Goal: Information Seeking & Learning: Learn about a topic

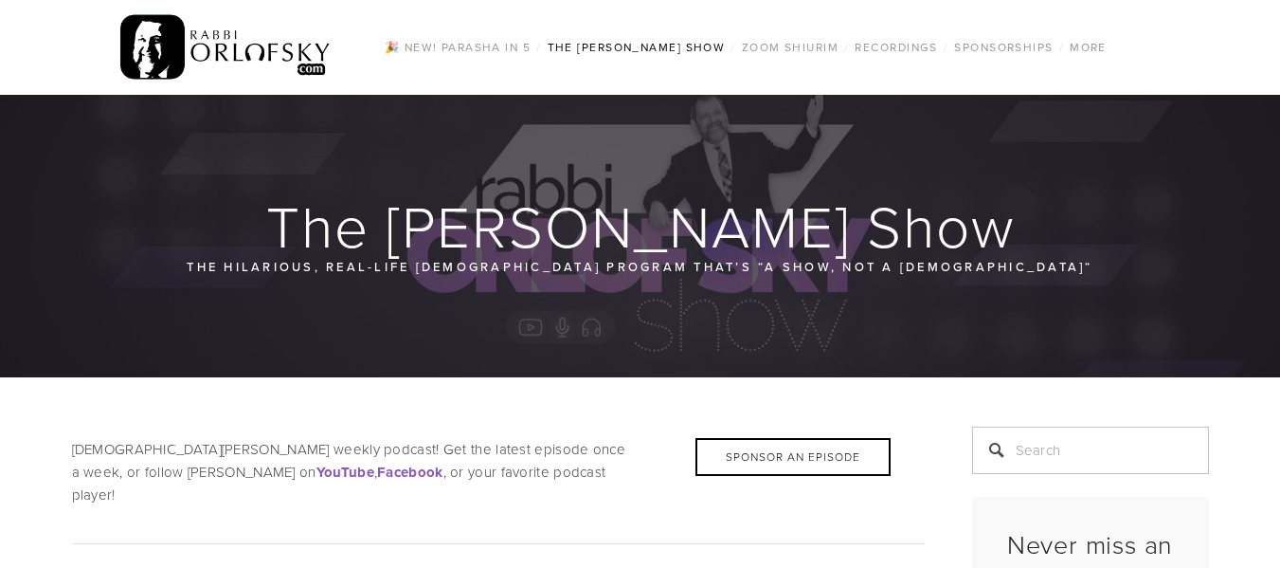
scroll to position [633, 0]
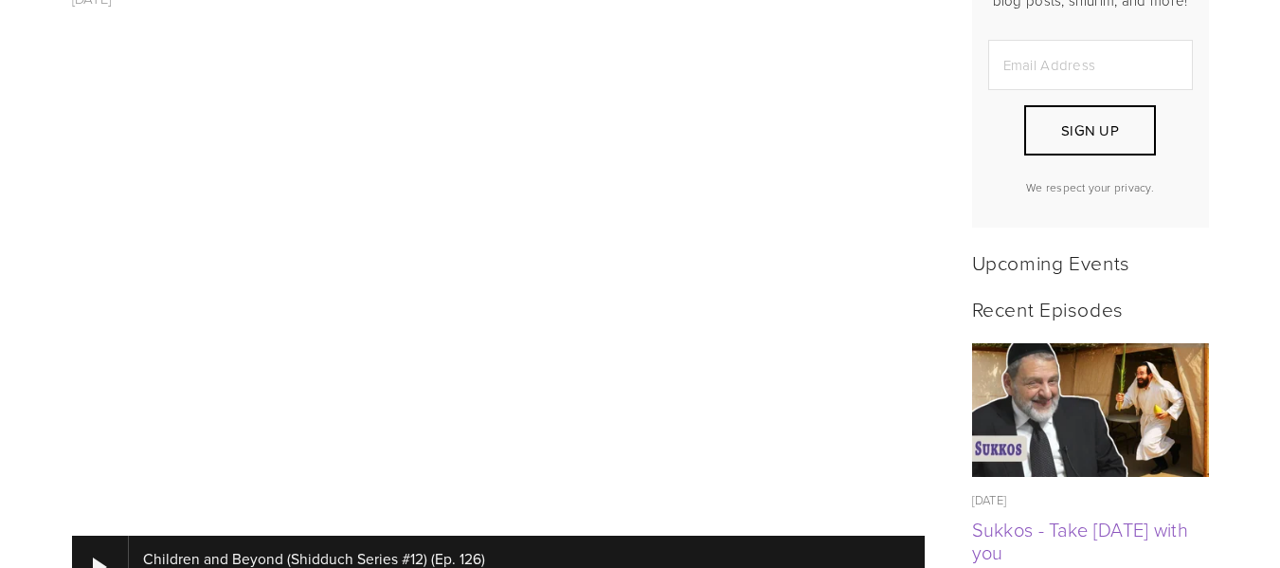
drag, startPoint x: 24, startPoint y: 336, endPoint x: 0, endPoint y: 393, distance: 61.6
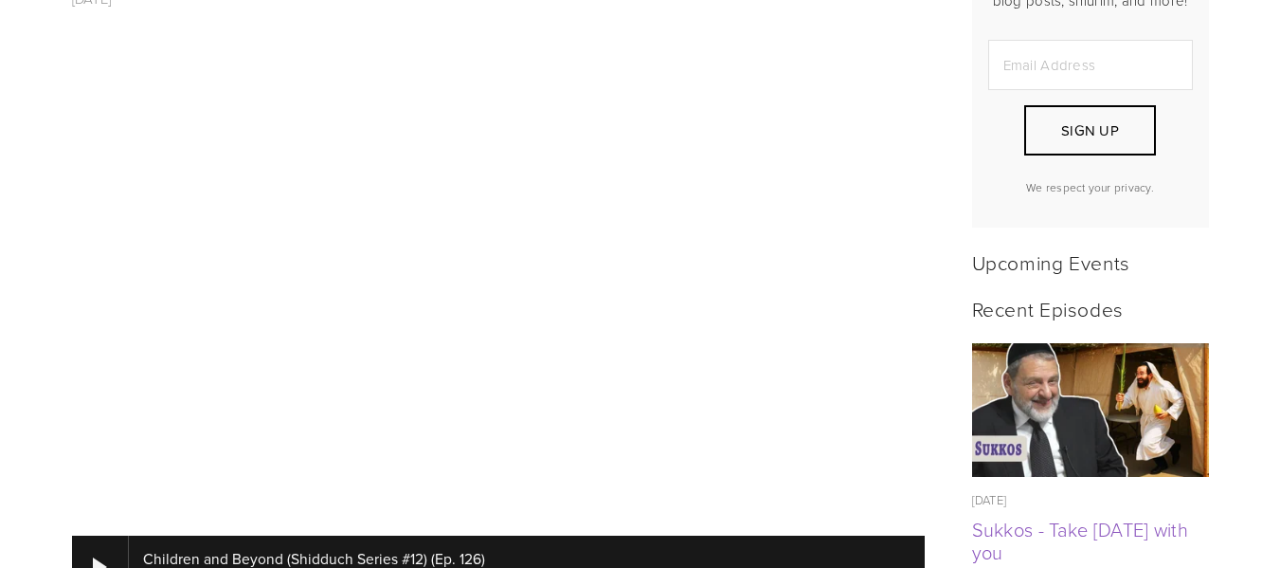
drag, startPoint x: 9, startPoint y: 323, endPoint x: 0, endPoint y: 342, distance: 20.8
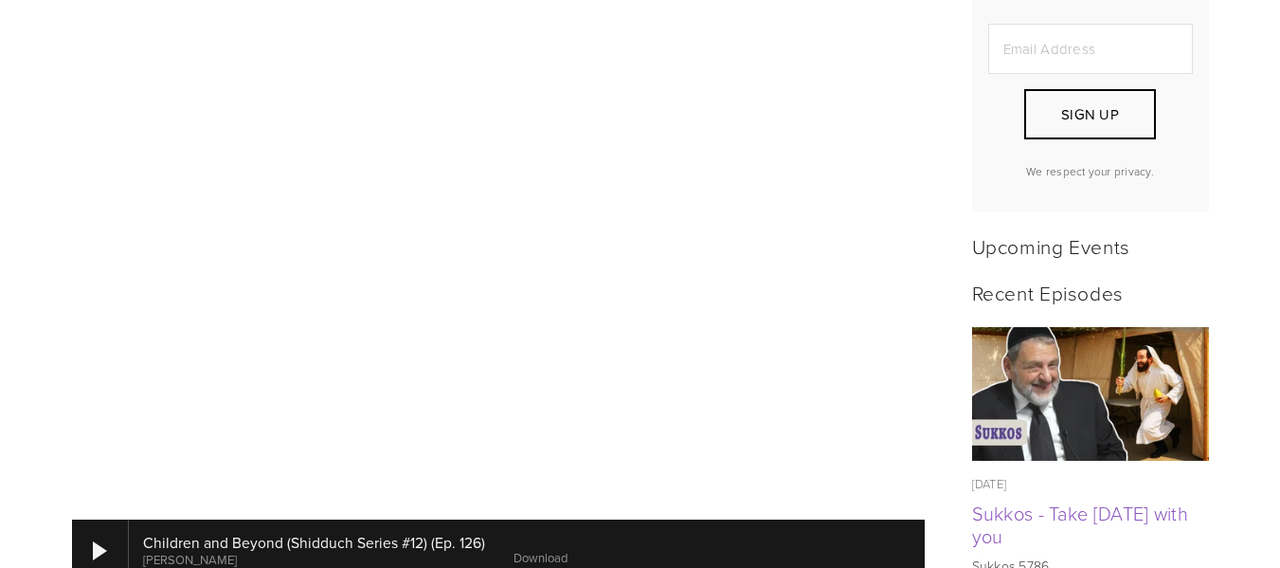
scroll to position [651, 0]
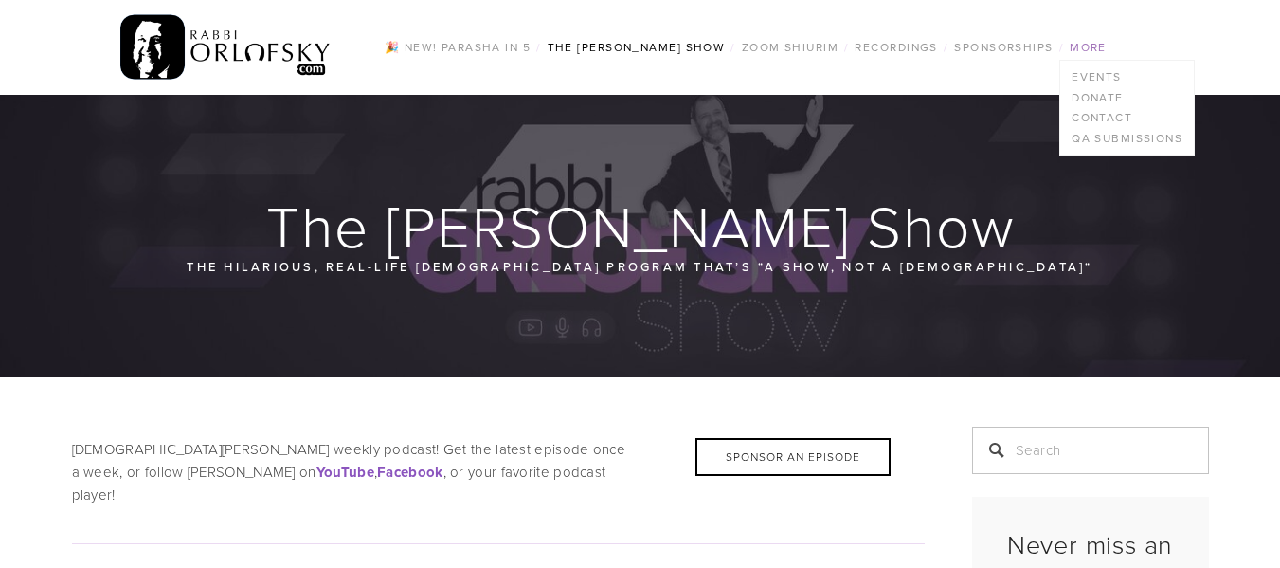
click at [1091, 46] on link "More" at bounding box center [1088, 47] width 48 height 25
click at [1098, 78] on link "Events" at bounding box center [1127, 76] width 134 height 21
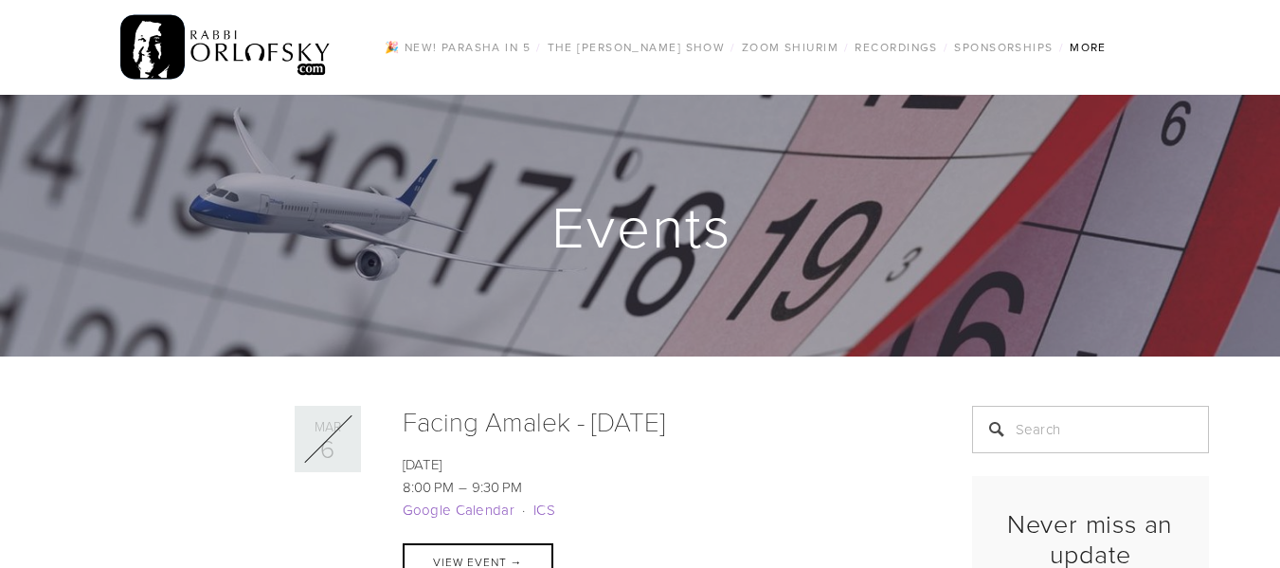
click at [255, 31] on img at bounding box center [225, 47] width 211 height 74
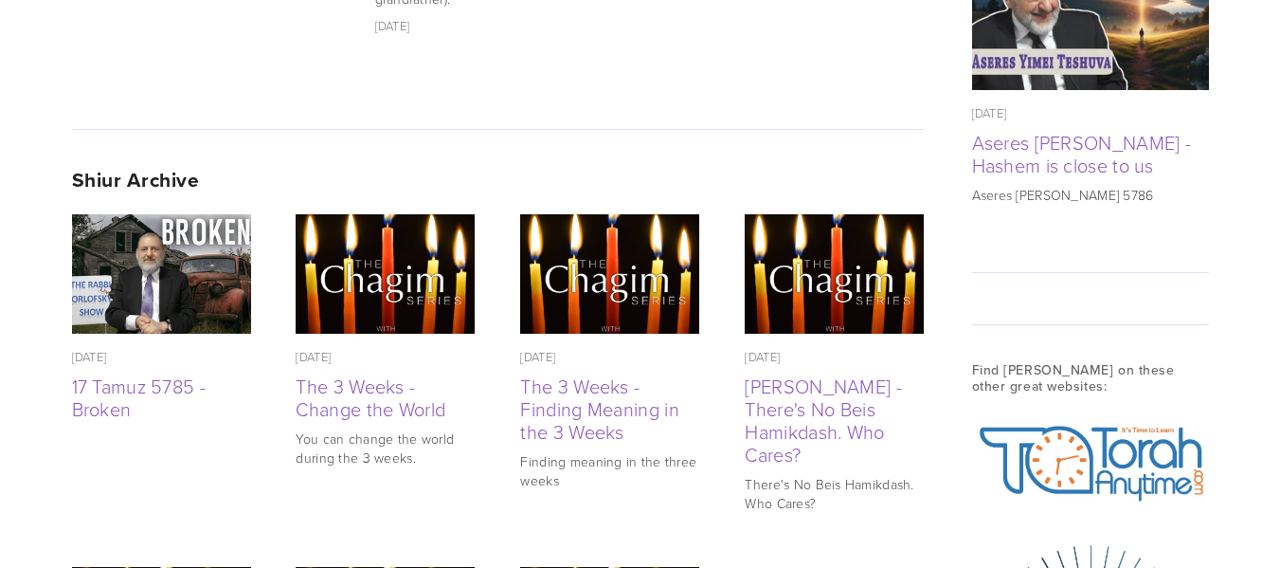
scroll to position [1577, 0]
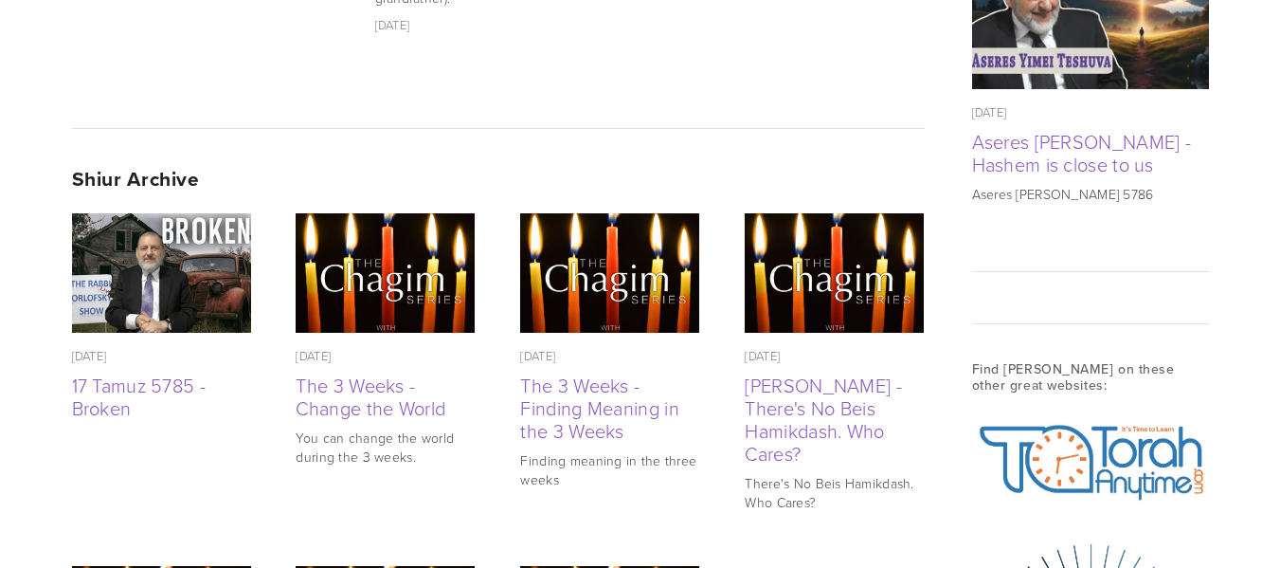
click at [133, 164] on strong "Shiur Archive" at bounding box center [136, 178] width 128 height 29
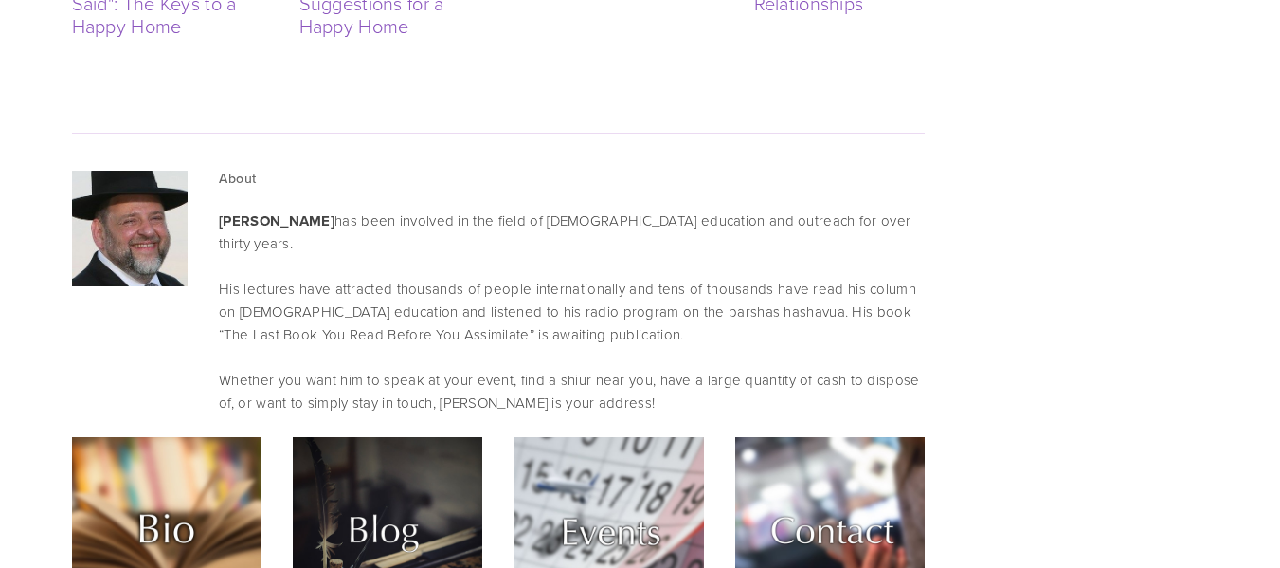
scroll to position [4470, 0]
click at [691, 277] on p "His lectures have attracted thousands of people internationally and tens of tho…" at bounding box center [571, 311] width 705 height 68
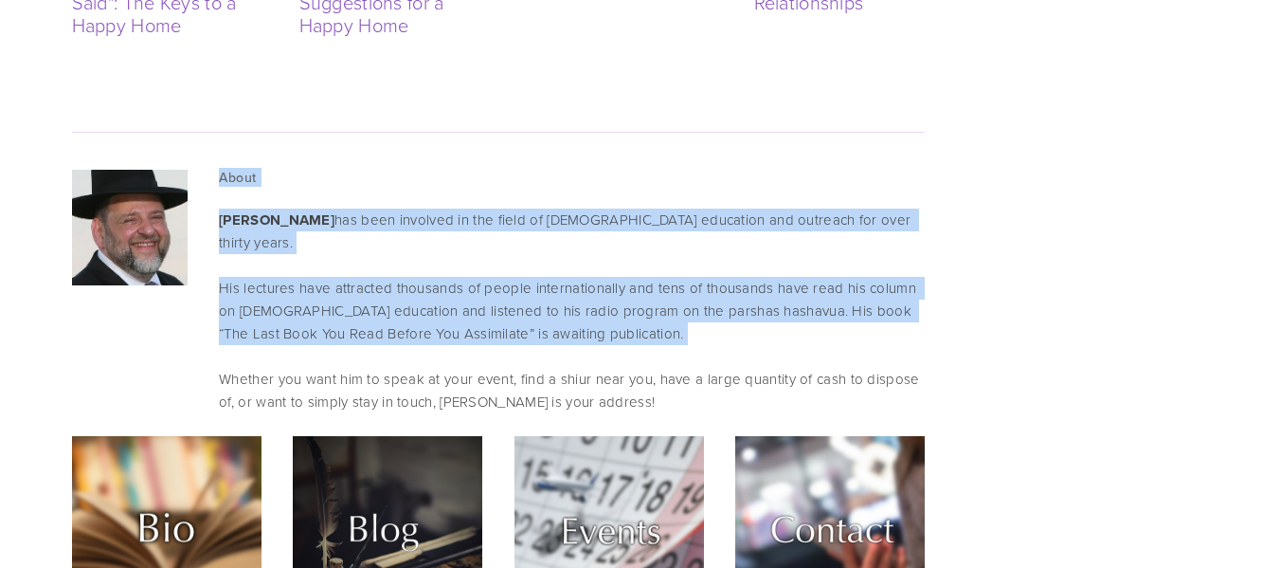
drag, startPoint x: 691, startPoint y: 161, endPoint x: 559, endPoint y: 51, distance: 171.5
click at [559, 170] on div "About Rabbi Dovid Orlofsky has been involved in the field of Jewish education a…" at bounding box center [571, 292] width 705 height 244
click at [766, 277] on p "His lectures have attracted thousands of people internationally and tens of tho…" at bounding box center [571, 311] width 705 height 68
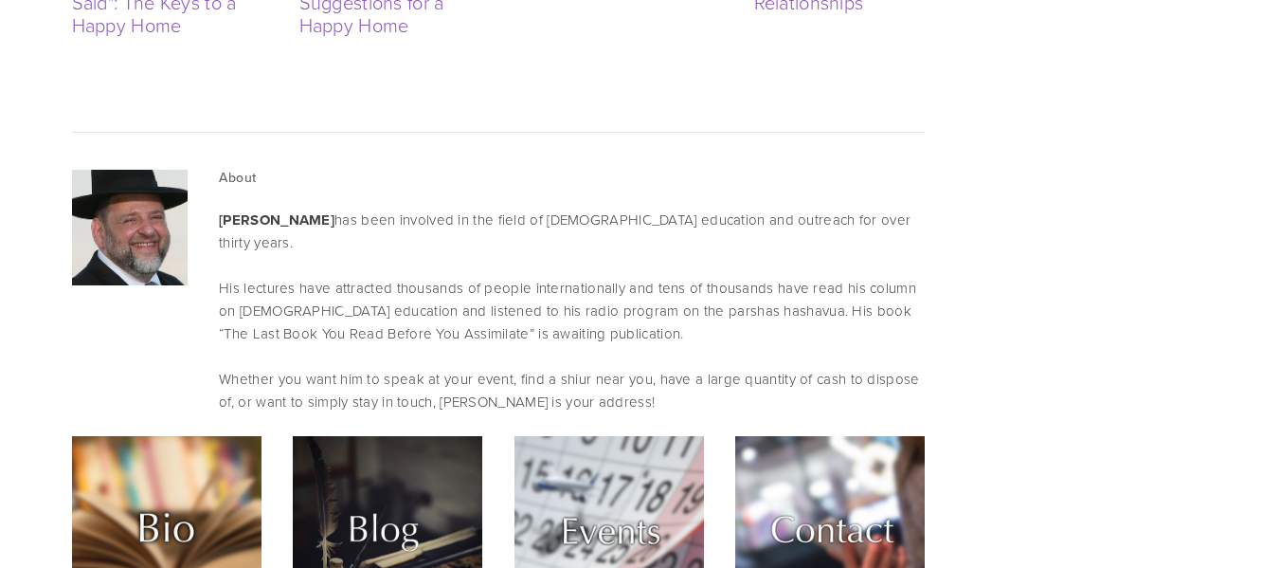
scroll to position [4443, 0]
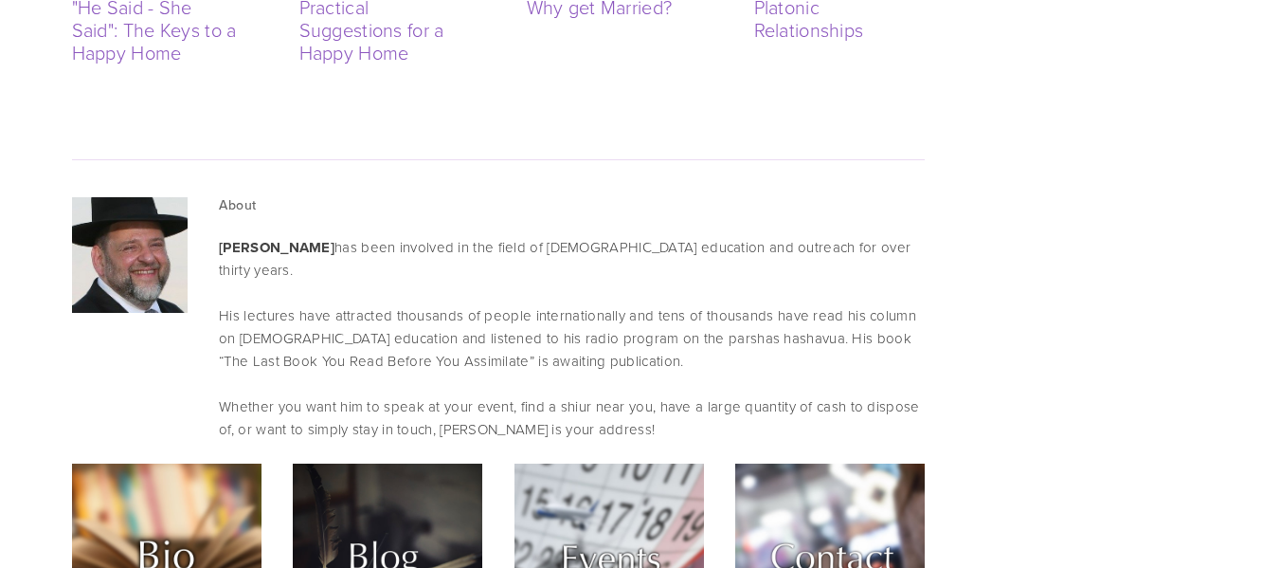
click at [766, 197] on div "About Rabbi Dovid Orlofsky has been involved in the field of Jewish education a…" at bounding box center [571, 319] width 705 height 244
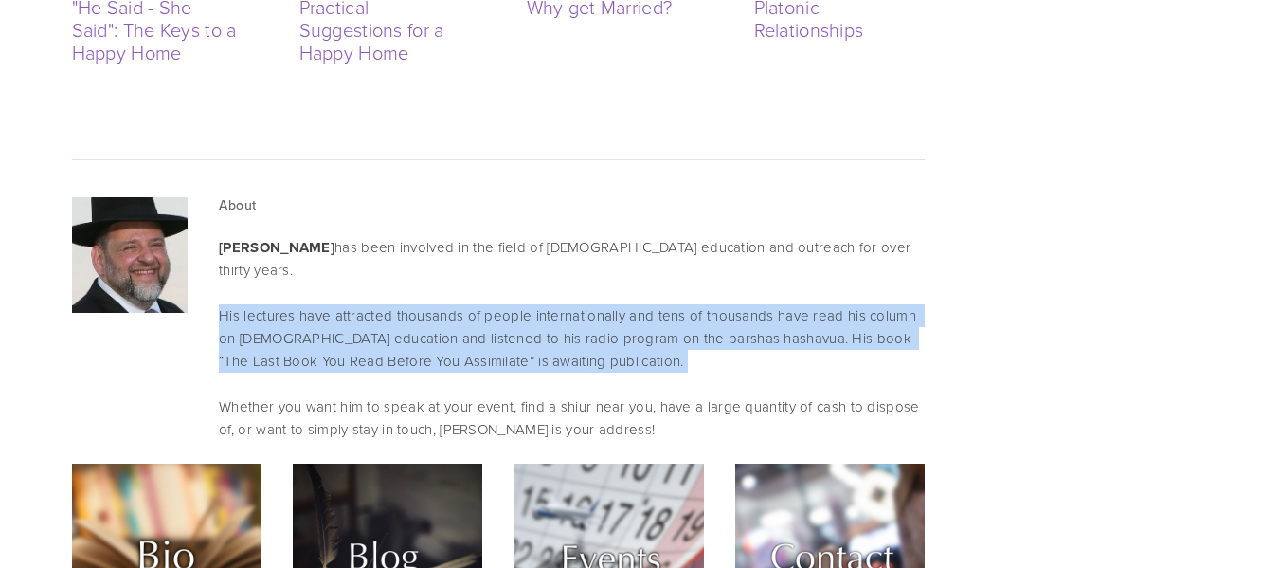
drag, startPoint x: 766, startPoint y: 145, endPoint x: 756, endPoint y: 207, distance: 62.3
click at [756, 207] on div "About Rabbi Dovid Orlofsky has been involved in the field of Jewish education a…" at bounding box center [571, 319] width 705 height 244
click at [756, 304] on p "His lectures have attracted thousands of people internationally and tens of tho…" at bounding box center [571, 338] width 705 height 68
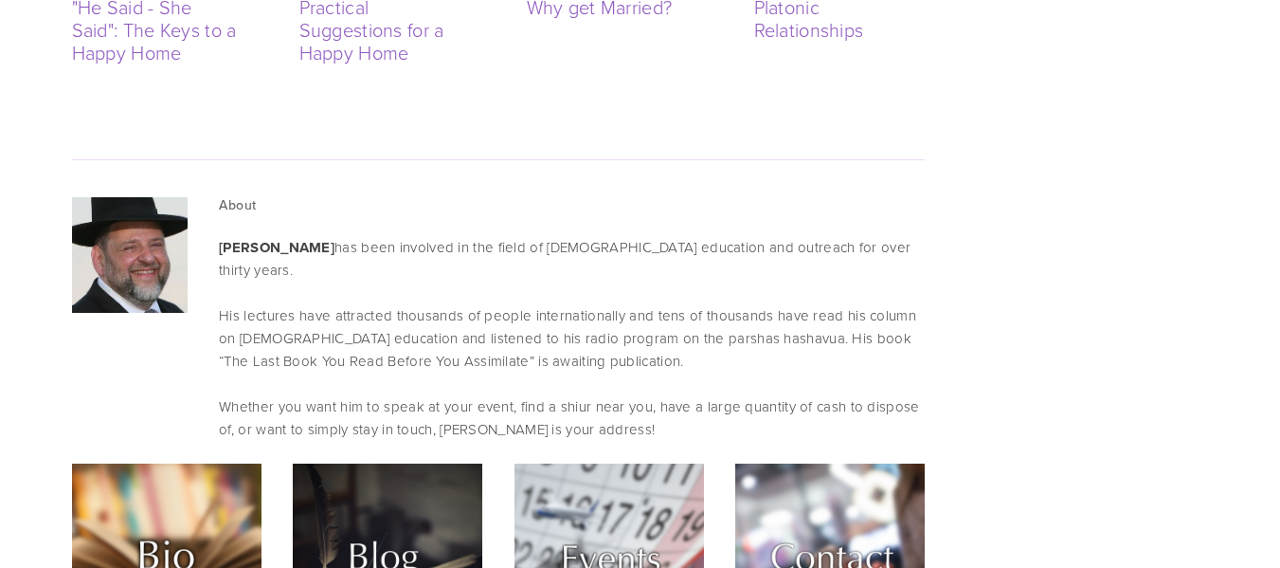
click at [756, 304] on p "His lectures have attracted thousands of people internationally and tens of tho…" at bounding box center [571, 338] width 705 height 68
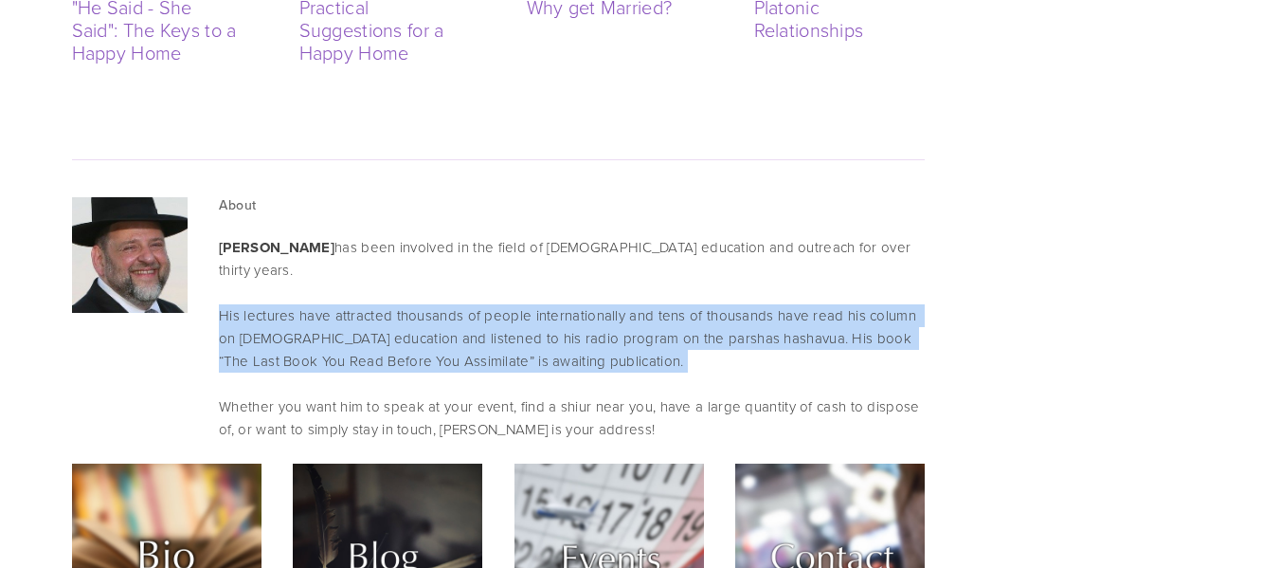
drag, startPoint x: 756, startPoint y: 207, endPoint x: 755, endPoint y: 166, distance: 40.8
click at [755, 304] on p "His lectures have attracted thousands of people internationally and tens of tho…" at bounding box center [571, 338] width 705 height 68
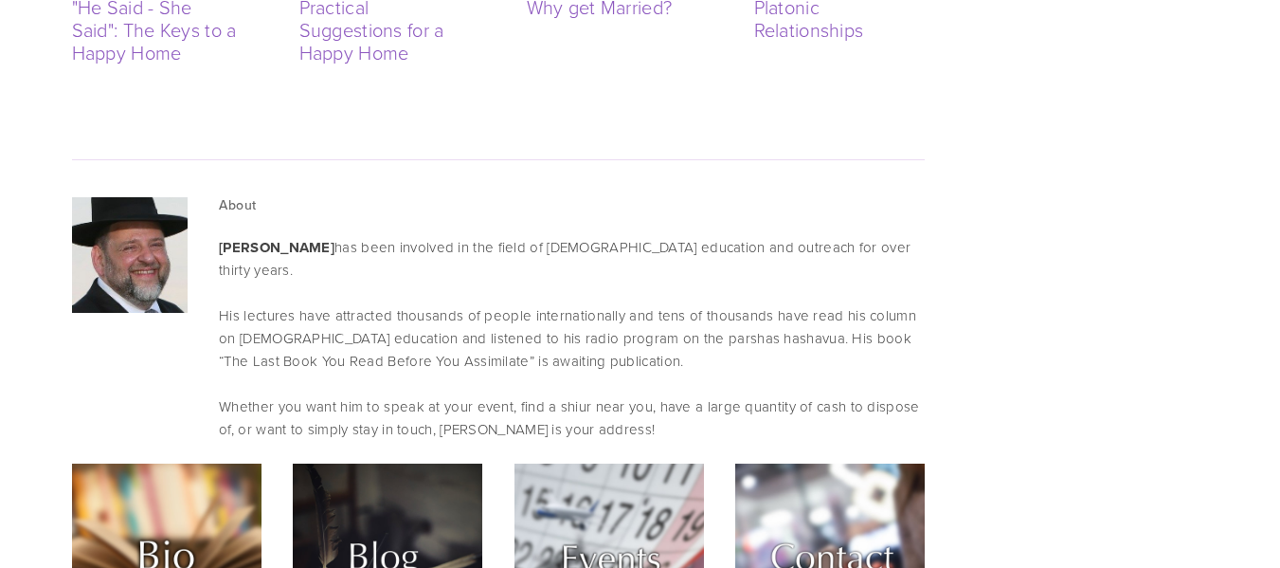
click at [631, 395] on p "Whether you want him to speak at your event, find a shiur near you, have a larg…" at bounding box center [571, 417] width 705 height 45
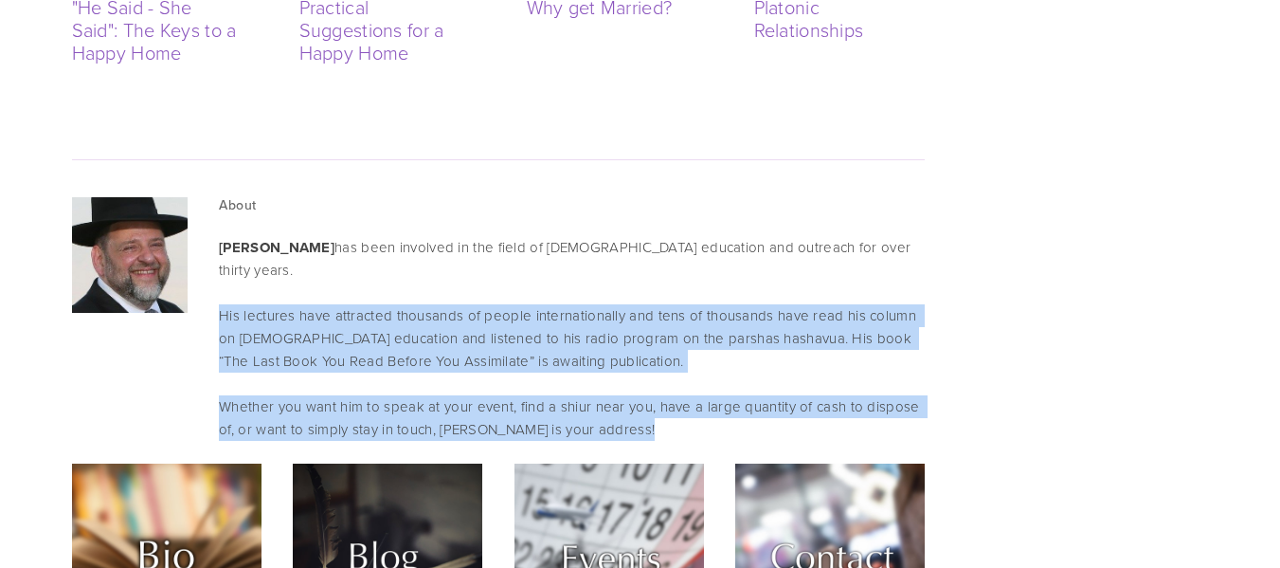
drag, startPoint x: 631, startPoint y: 251, endPoint x: 665, endPoint y: 134, distance: 122.3
click at [665, 197] on div "About Rabbi Dovid Orlofsky has been involved in the field of Jewish education a…" at bounding box center [571, 319] width 705 height 244
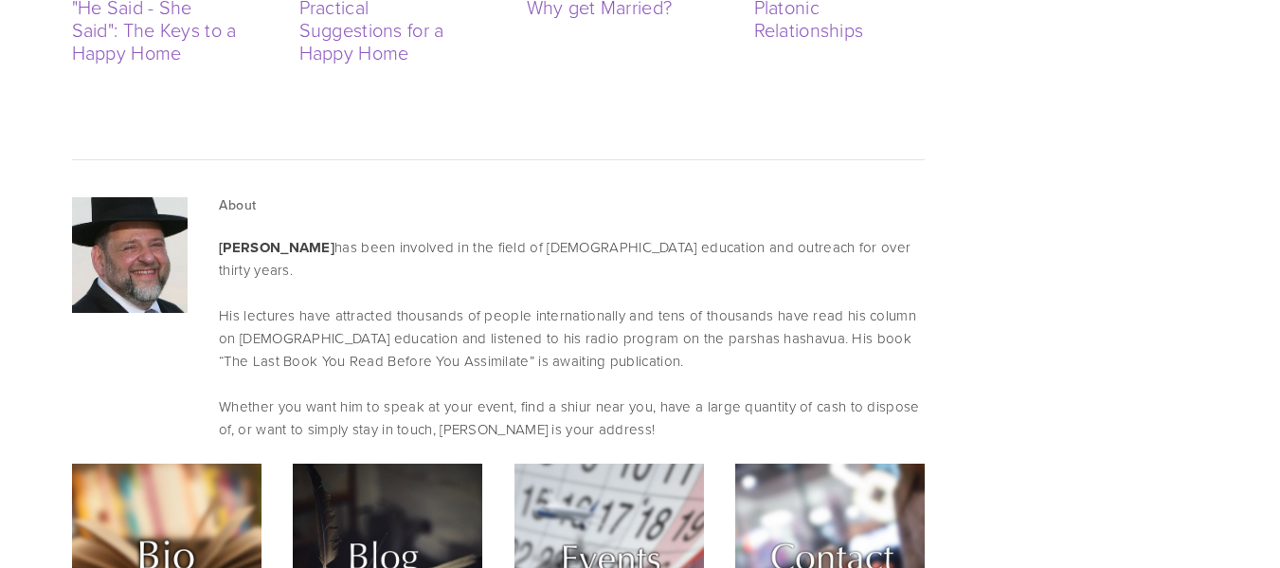
click at [665, 197] on div "About Rabbi Dovid Orlofsky has been involved in the field of Jewish education a…" at bounding box center [571, 319] width 705 height 244
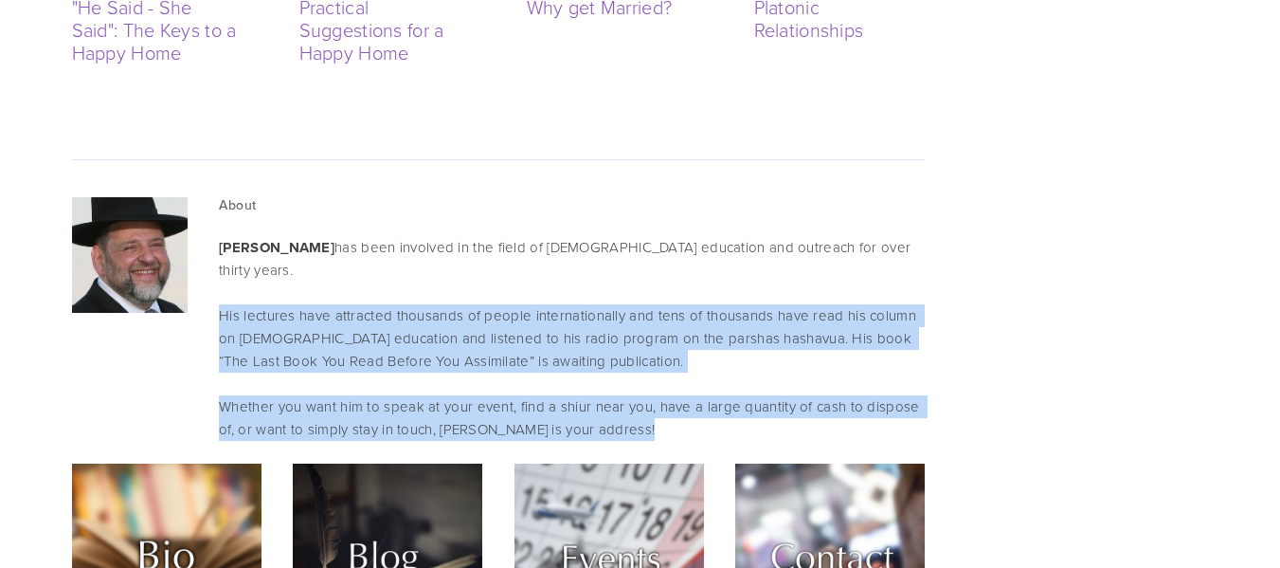
drag, startPoint x: 665, startPoint y: 134, endPoint x: 677, endPoint y: 239, distance: 105.8
click at [677, 239] on div "About Rabbi Dovid Orlofsky has been involved in the field of Jewish education a…" at bounding box center [571, 319] width 705 height 244
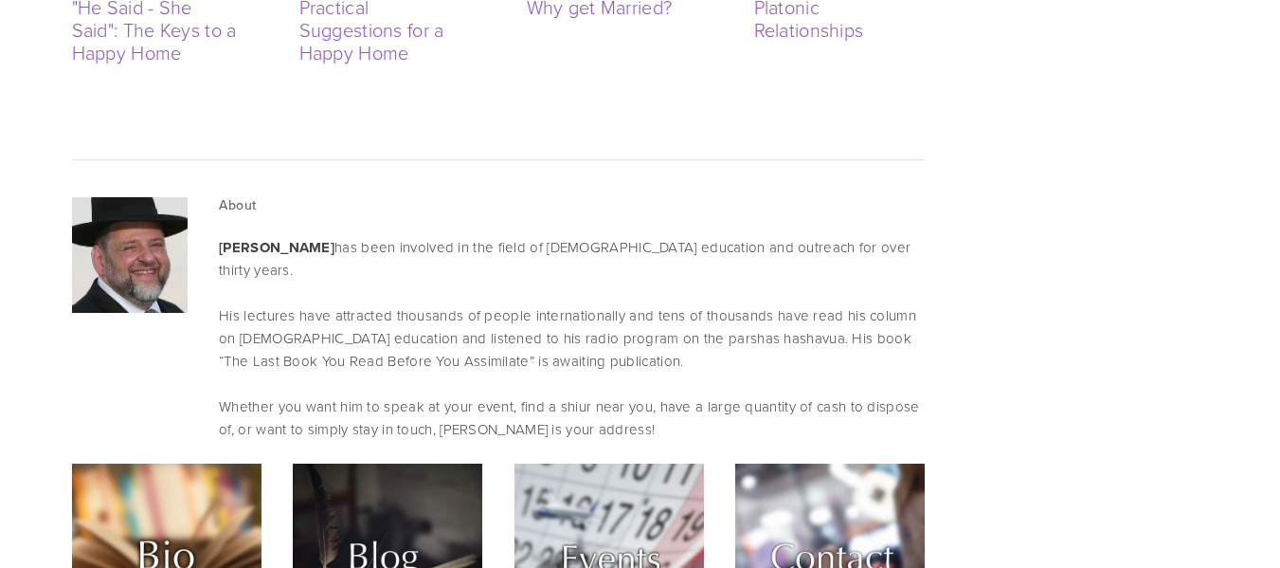
click at [677, 239] on div "About Rabbi Dovid Orlofsky has been involved in the field of Jewish education a…" at bounding box center [571, 319] width 705 height 244
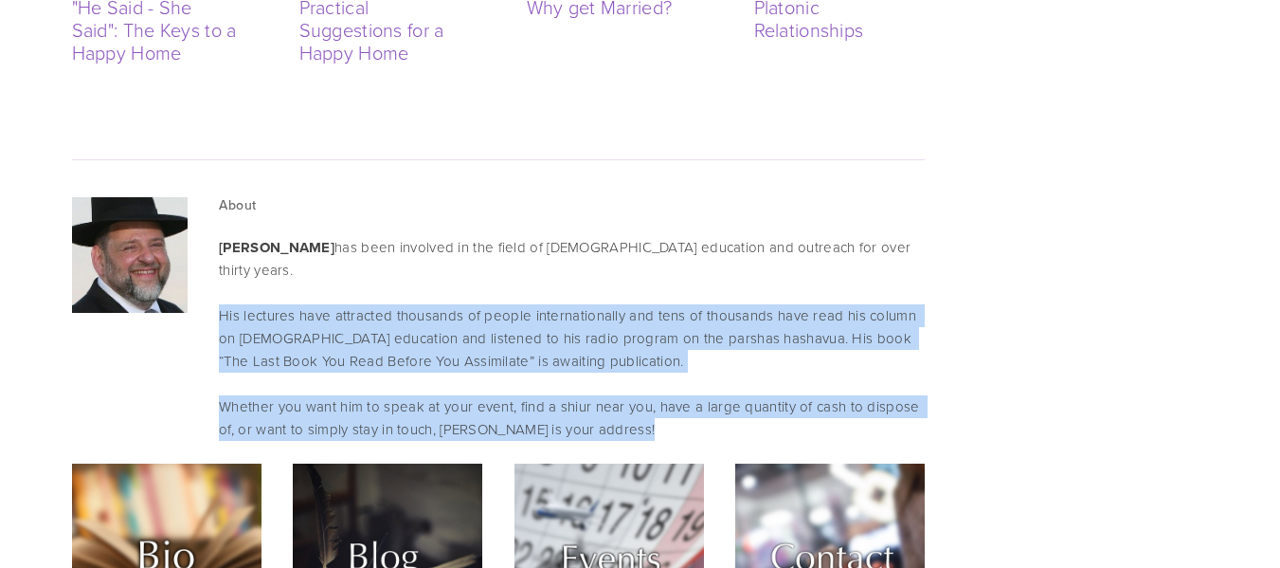
drag, startPoint x: 677, startPoint y: 239, endPoint x: 699, endPoint y: 167, distance: 75.5
click at [699, 197] on div "About Rabbi Dovid Orlofsky has been involved in the field of Jewish education a…" at bounding box center [571, 319] width 705 height 244
click at [699, 304] on p "His lectures have attracted thousands of people internationally and tens of tho…" at bounding box center [571, 338] width 705 height 68
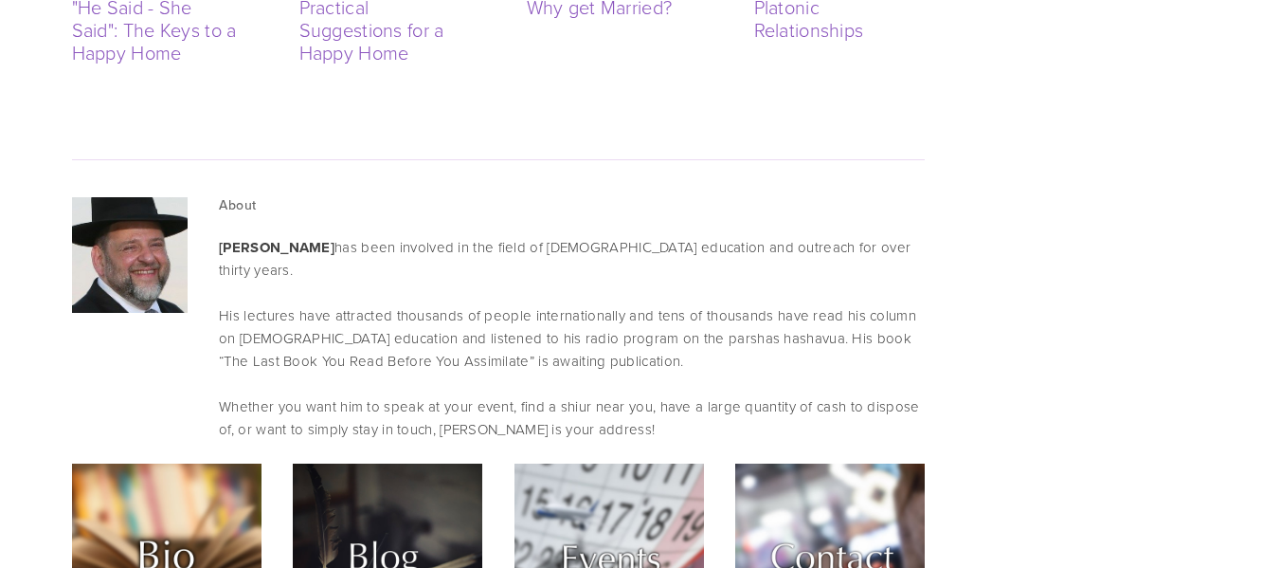
click at [699, 304] on p "His lectures have attracted thousands of people internationally and tens of tho…" at bounding box center [571, 338] width 705 height 68
click at [672, 239] on div "About Rabbi Dovid Orlofsky has been involved in the field of Jewish education a…" at bounding box center [571, 319] width 705 height 244
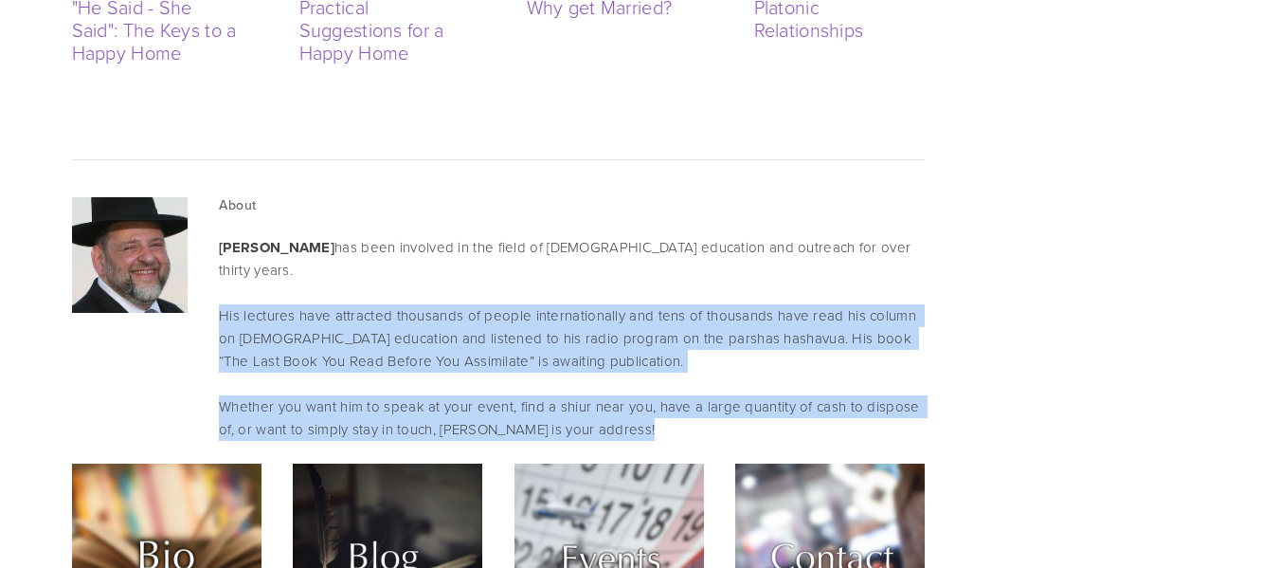
drag, startPoint x: 672, startPoint y: 239, endPoint x: 677, endPoint y: 161, distance: 77.8
click at [677, 197] on div "About Rabbi Dovid Orlofsky has been involved in the field of Jewish education a…" at bounding box center [571, 319] width 705 height 244
click at [677, 304] on p "His lectures have attracted thousands of people internationally and tens of tho…" at bounding box center [571, 338] width 705 height 68
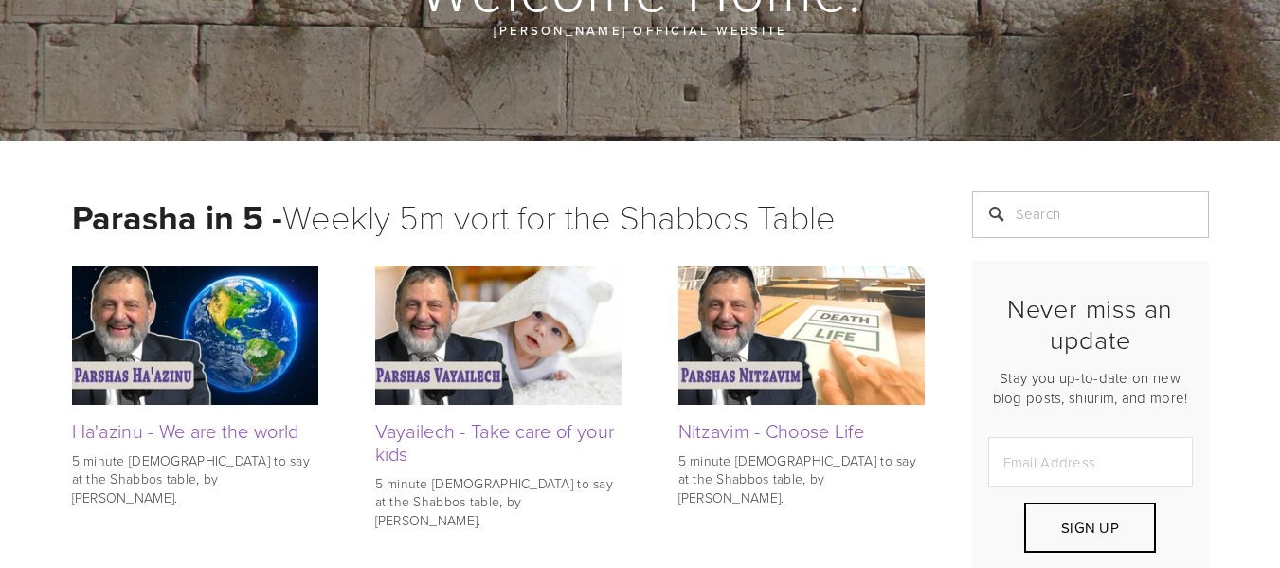
scroll to position [0, 0]
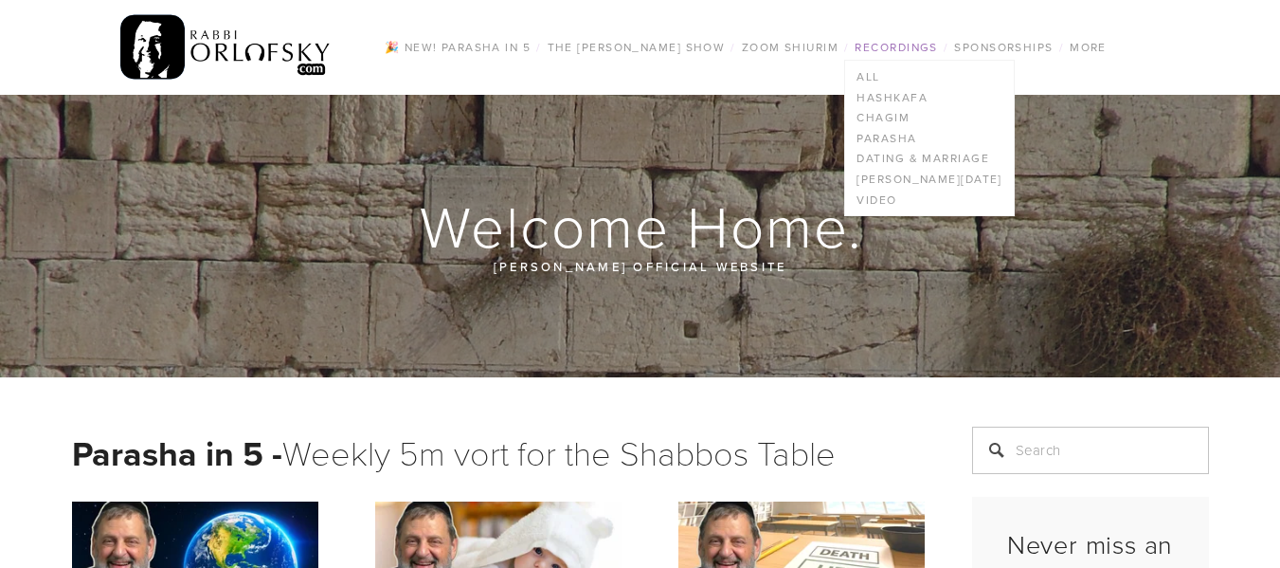
click at [909, 45] on link "Recordings" at bounding box center [896, 47] width 94 height 25
click at [876, 73] on link "All" at bounding box center [929, 76] width 168 height 21
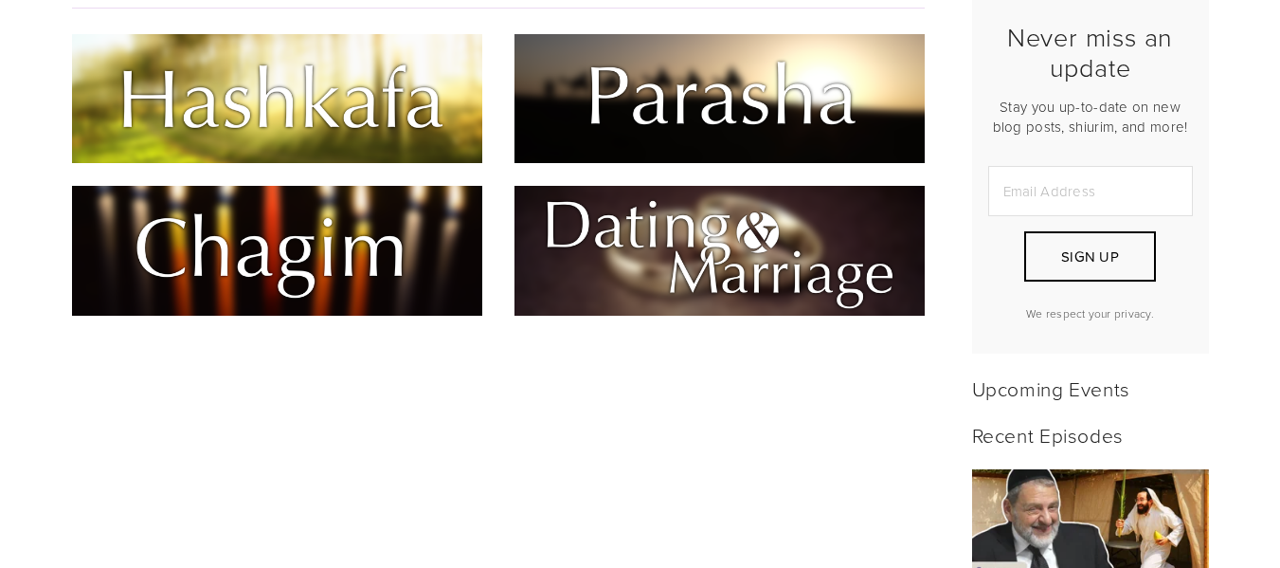
scroll to position [483, 0]
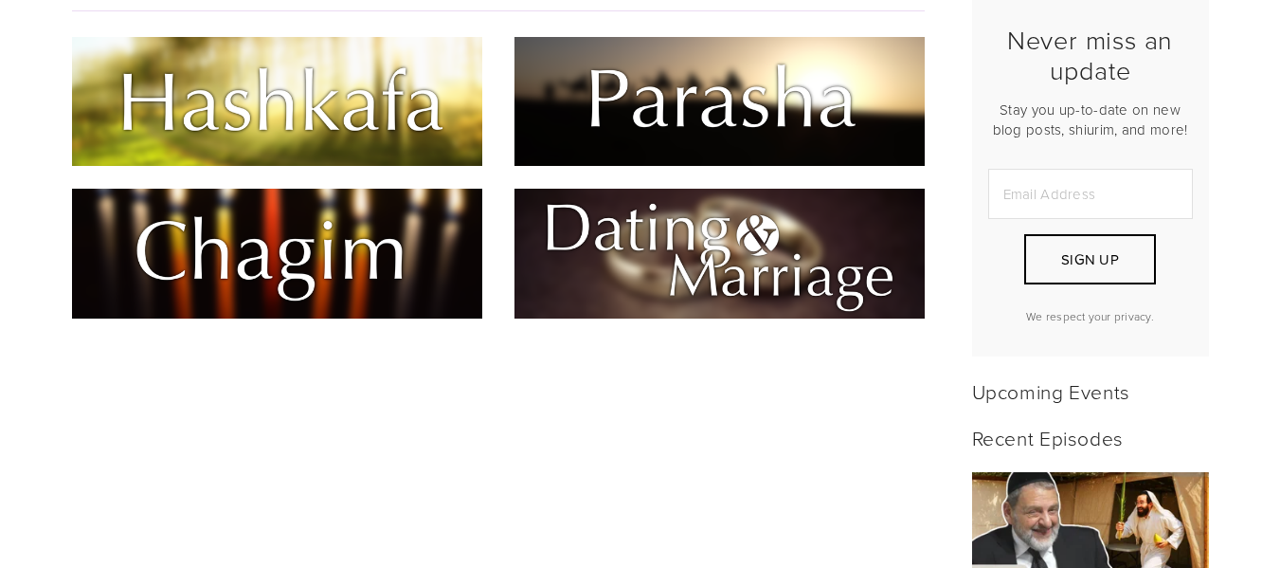
click at [762, 296] on img at bounding box center [720, 253] width 410 height 129
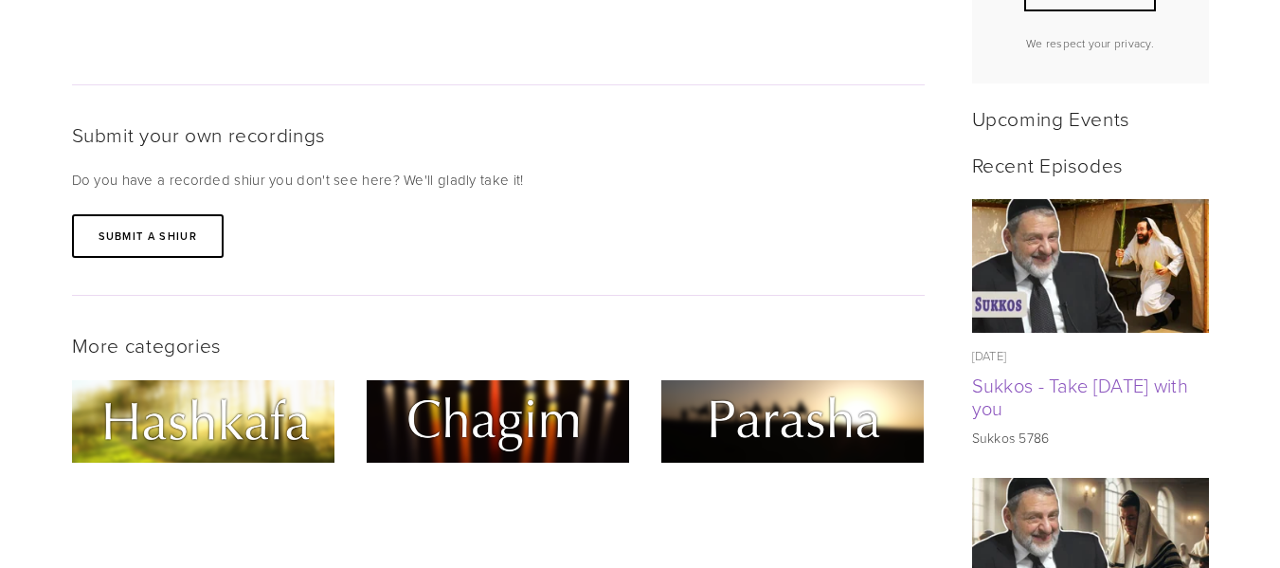
scroll to position [757, 0]
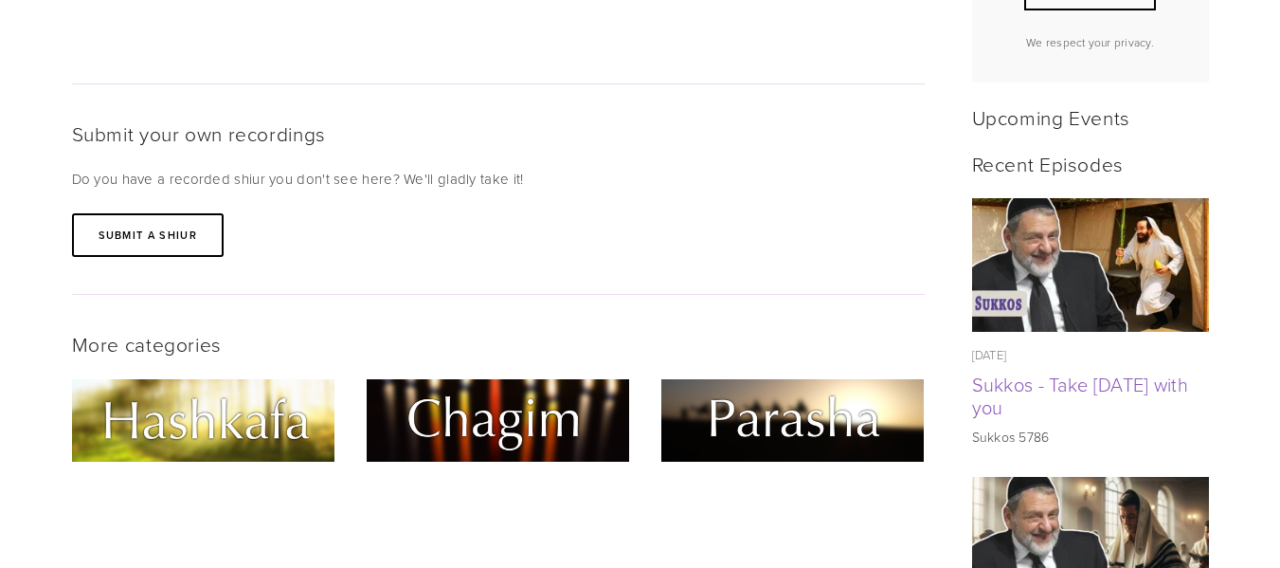
click at [266, 423] on img at bounding box center [203, 420] width 262 height 82
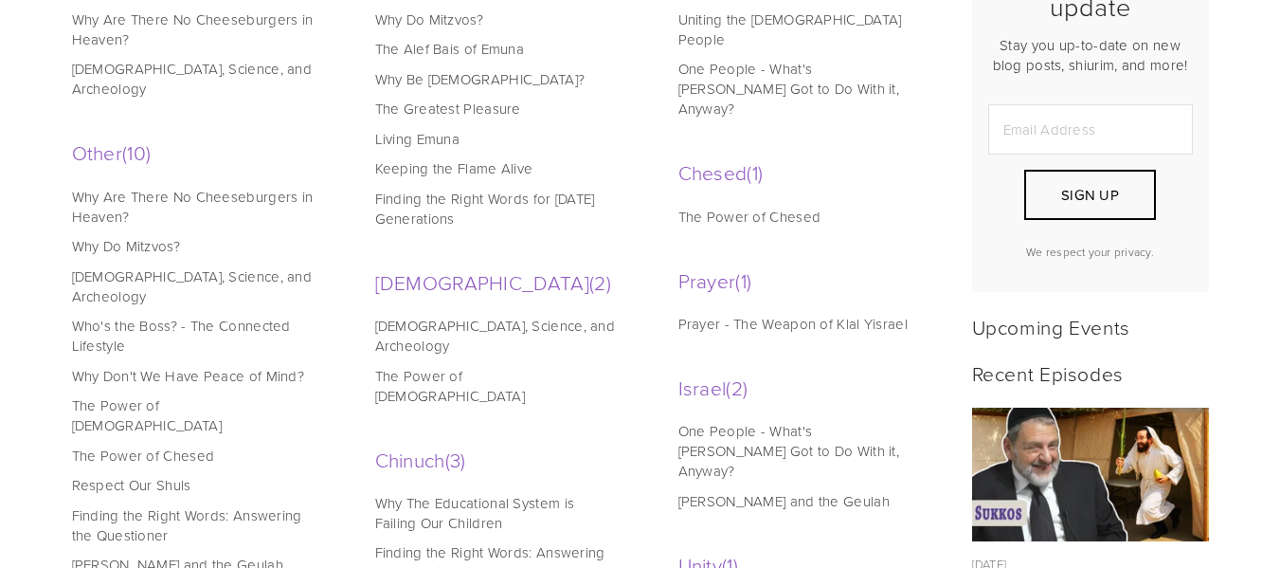
scroll to position [555, 0]
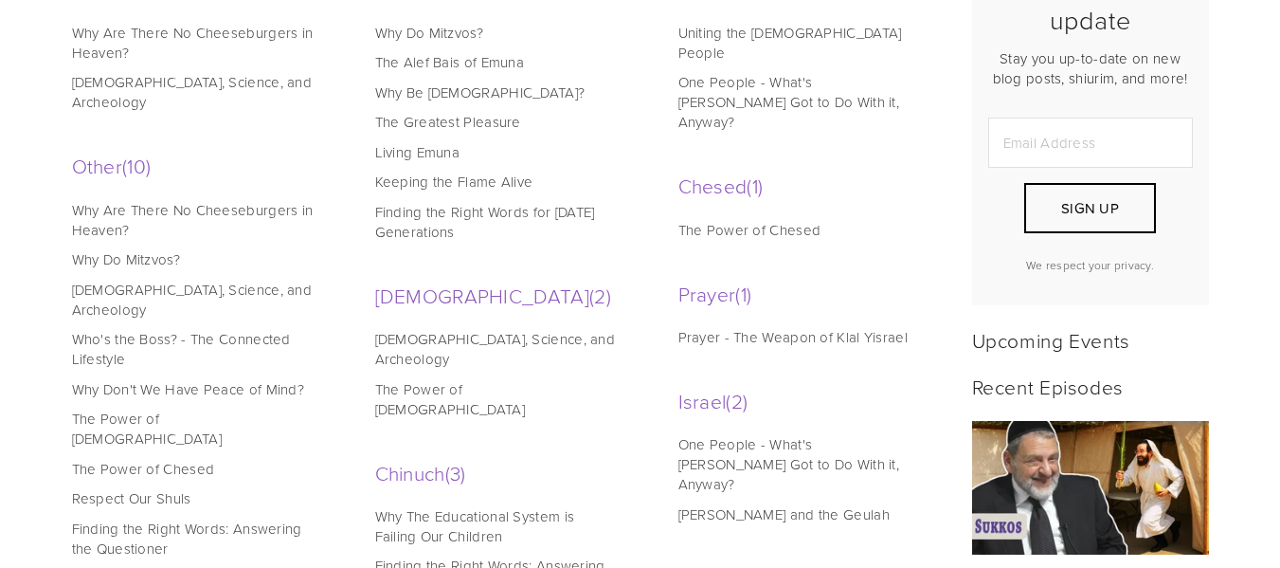
click at [480, 61] on link "The Alef Bais of Emuna" at bounding box center [496, 62] width 242 height 20
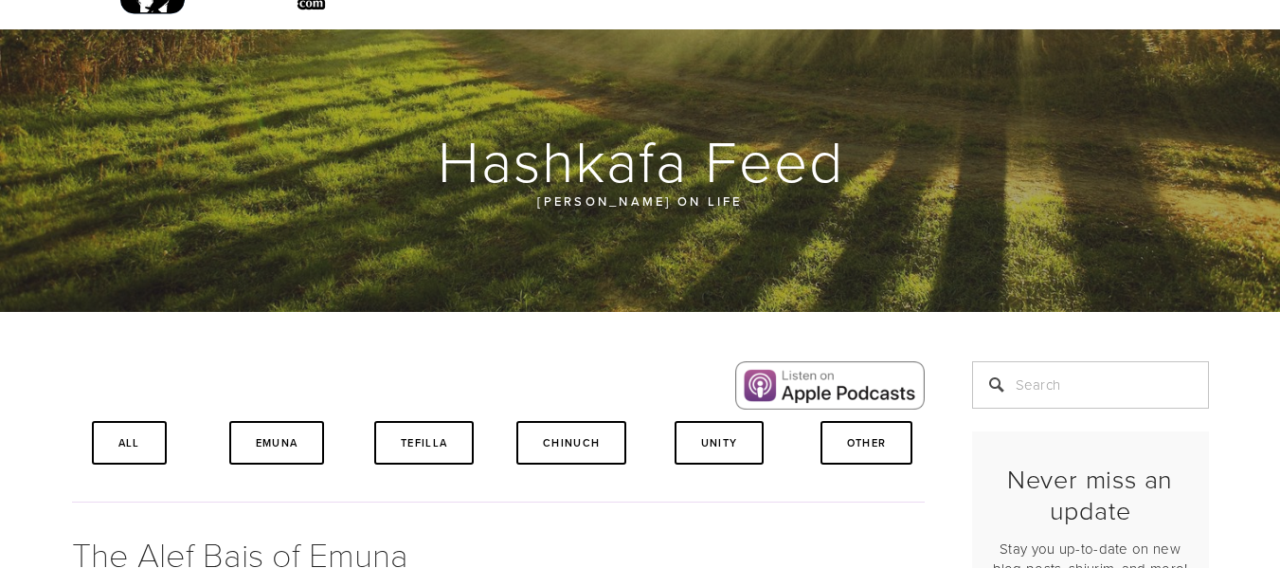
scroll to position [66, 0]
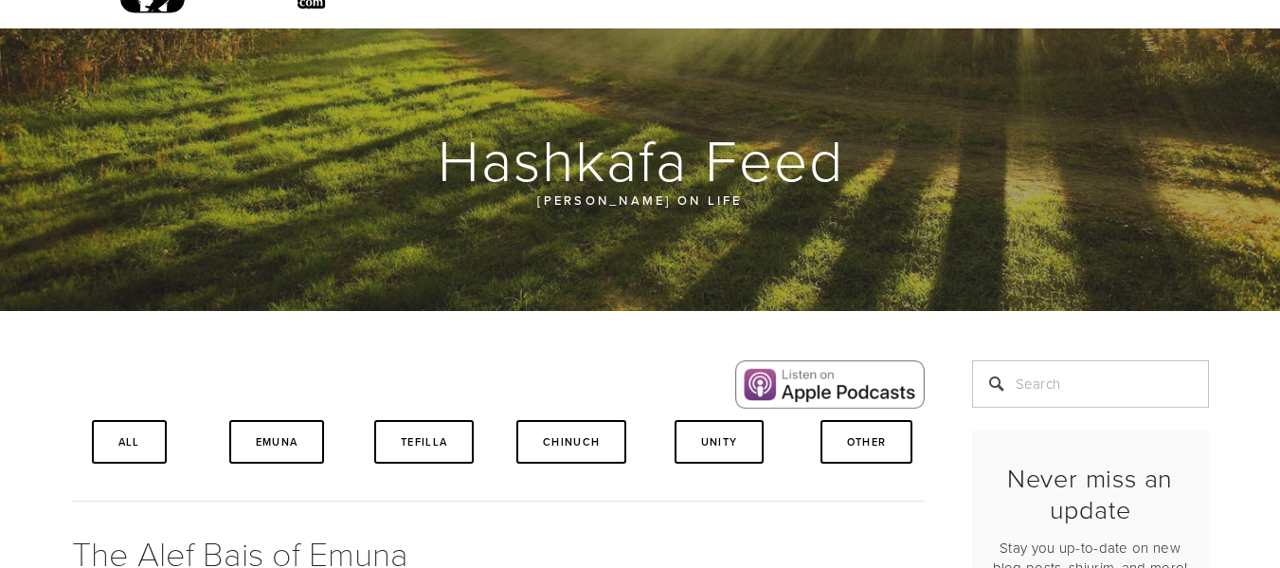
click at [509, 406] on div at bounding box center [498, 384] width 885 height 48
